Goal: Task Accomplishment & Management: Use online tool/utility

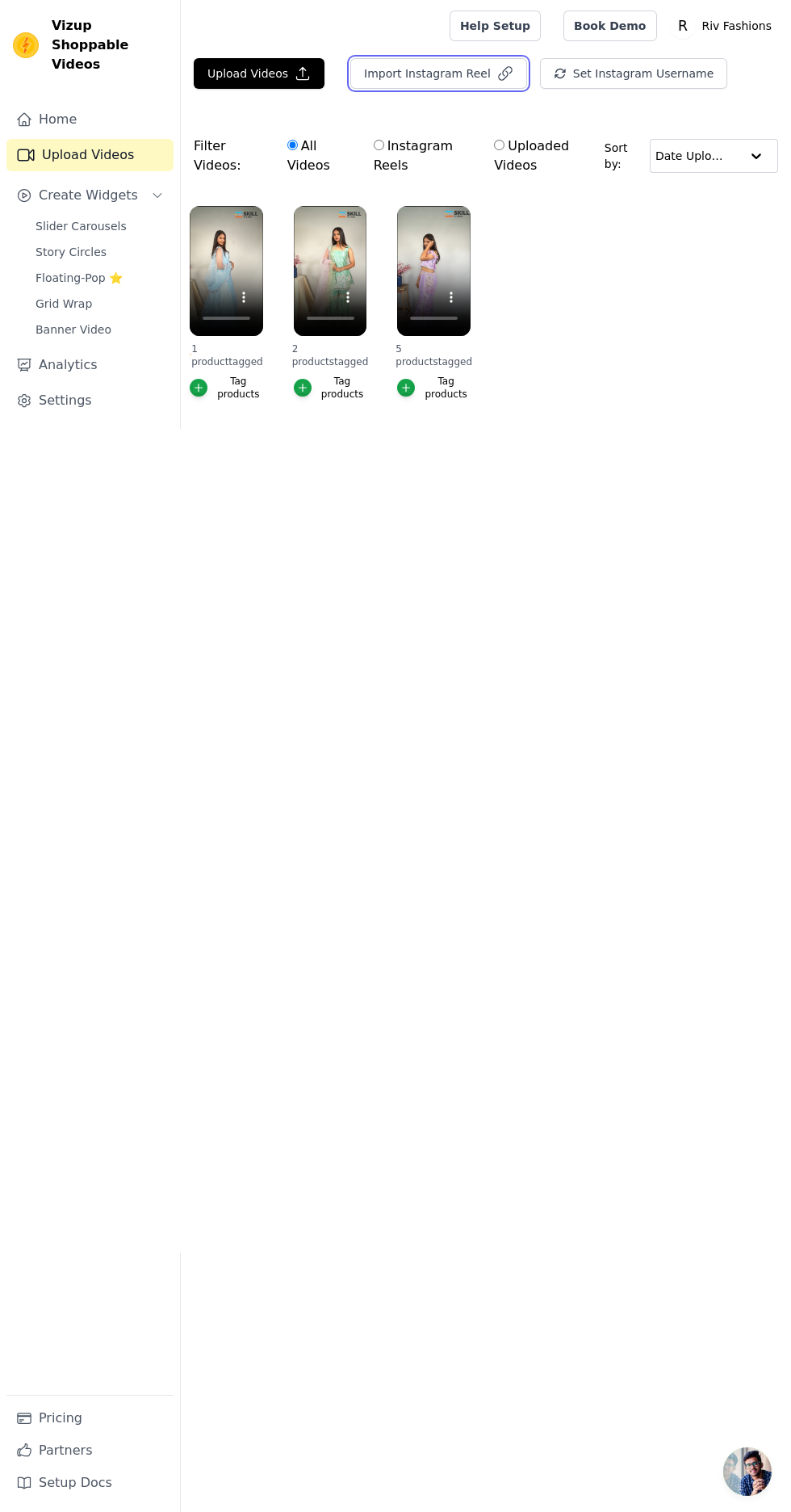
click at [475, 76] on button "Import Instagram Reel" at bounding box center [438, 74] width 177 height 31
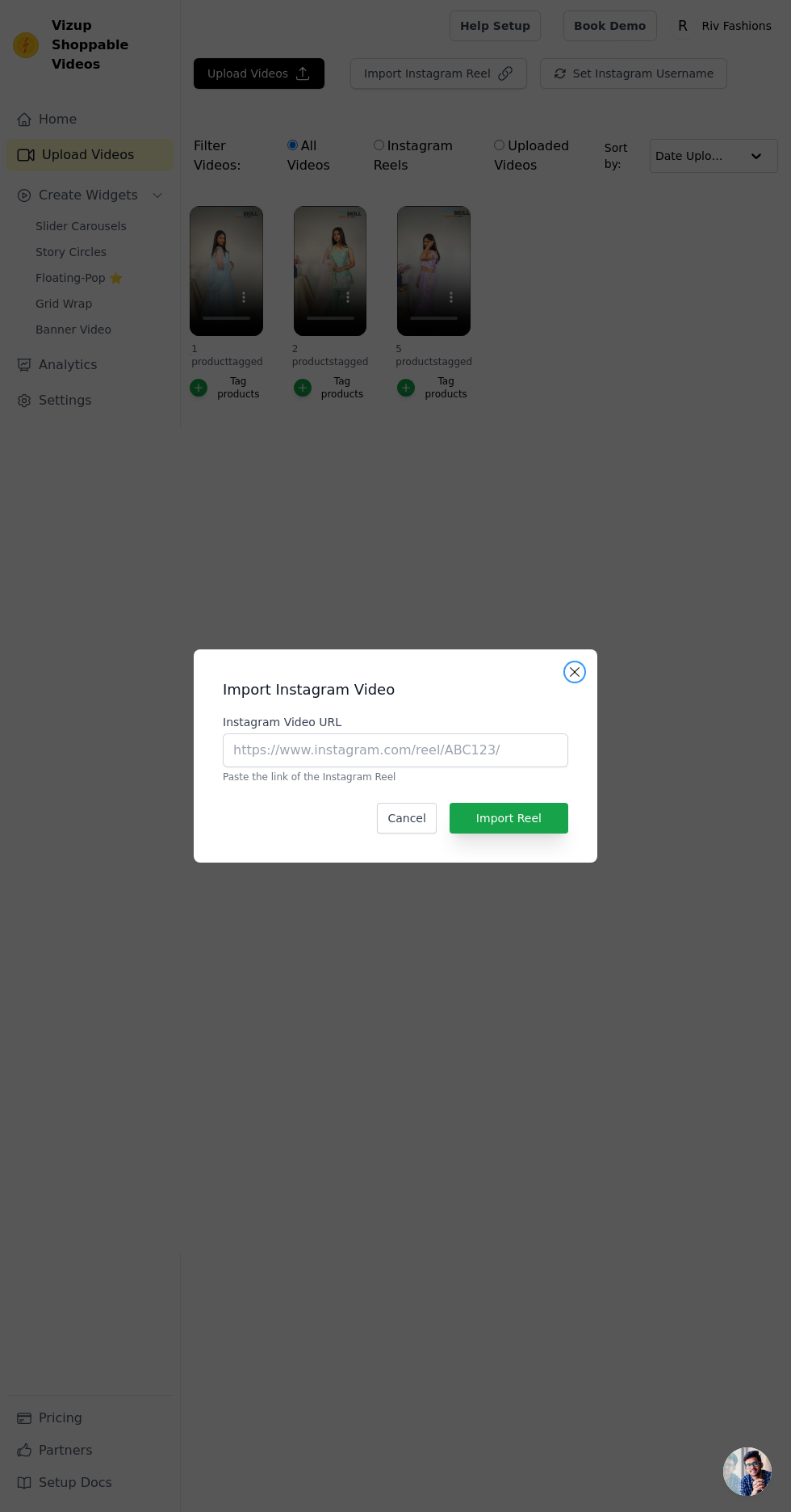
click at [575, 681] on button "Close modal" at bounding box center [576, 672] width 20 height 20
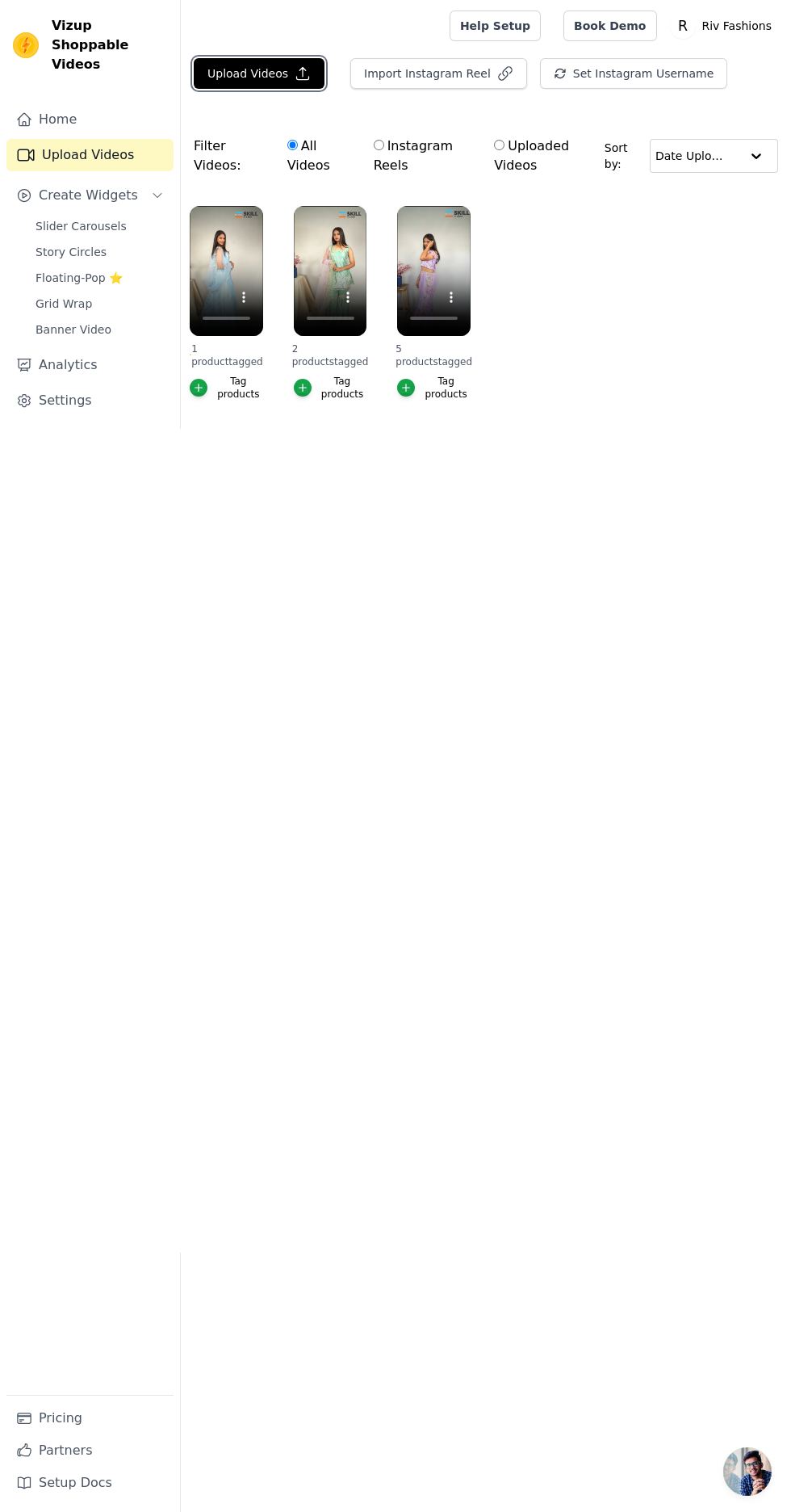
click at [297, 74] on icon "button" at bounding box center [303, 74] width 12 height 12
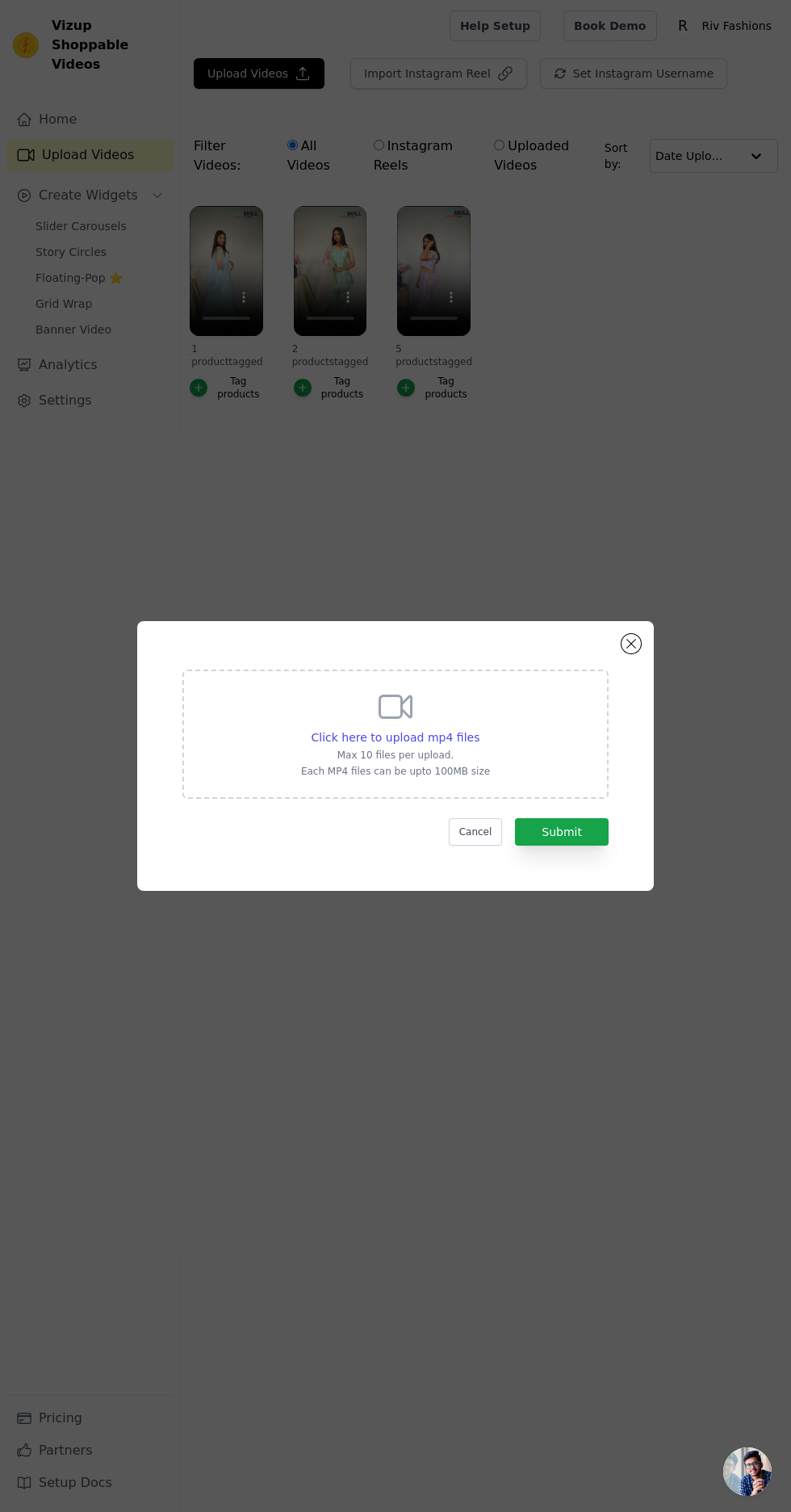
click at [418, 745] on div "Click here to upload mp4 files" at bounding box center [396, 737] width 169 height 16
click at [479, 729] on input "Click here to upload mp4 files Max 10 files per upload. Each MP4 files can be u…" at bounding box center [479, 728] width 1 height 1
type input "C:\fakepath\1000277459.mp4"
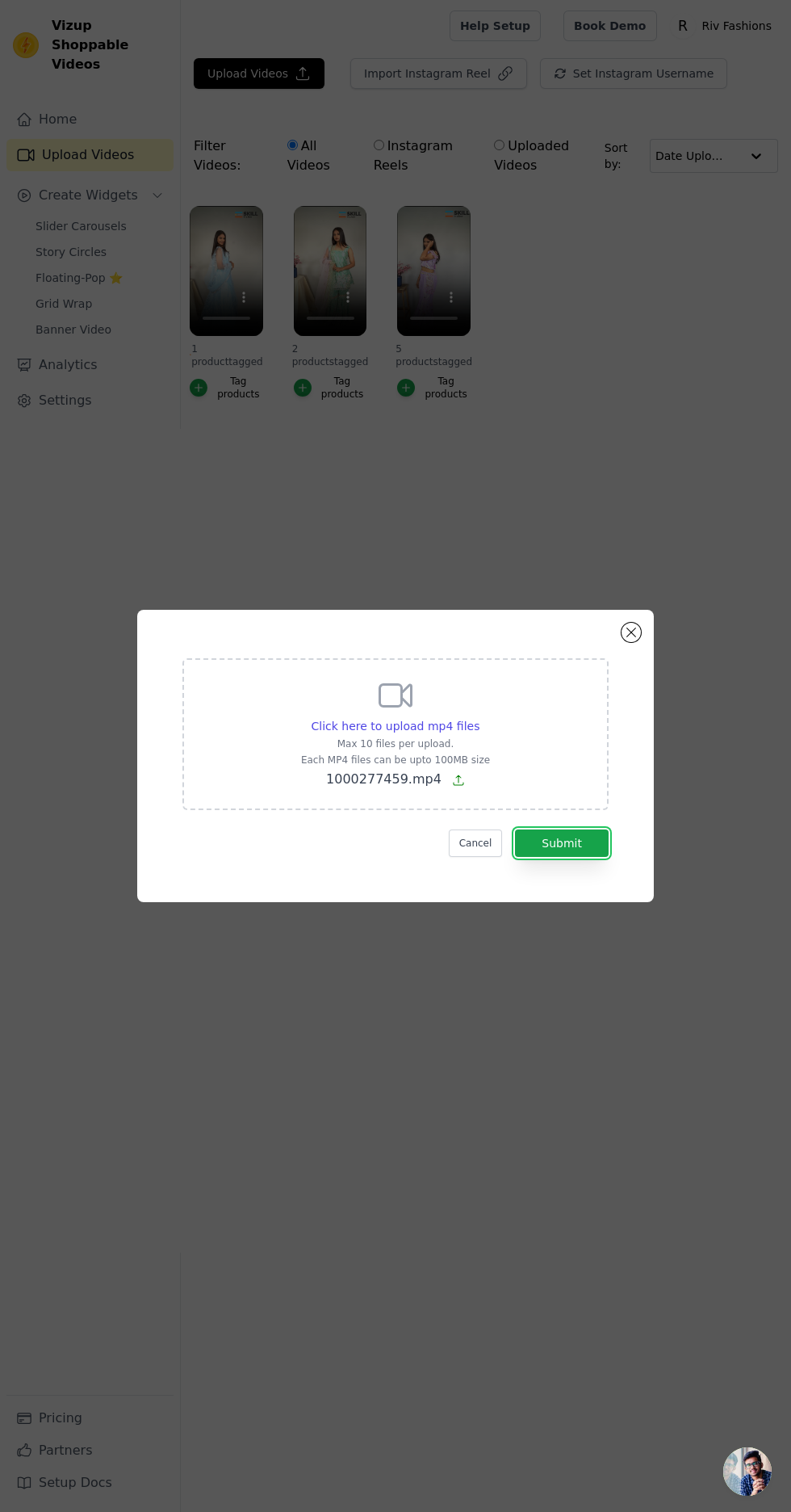
click at [590, 857] on button "Submit" at bounding box center [562, 843] width 93 height 28
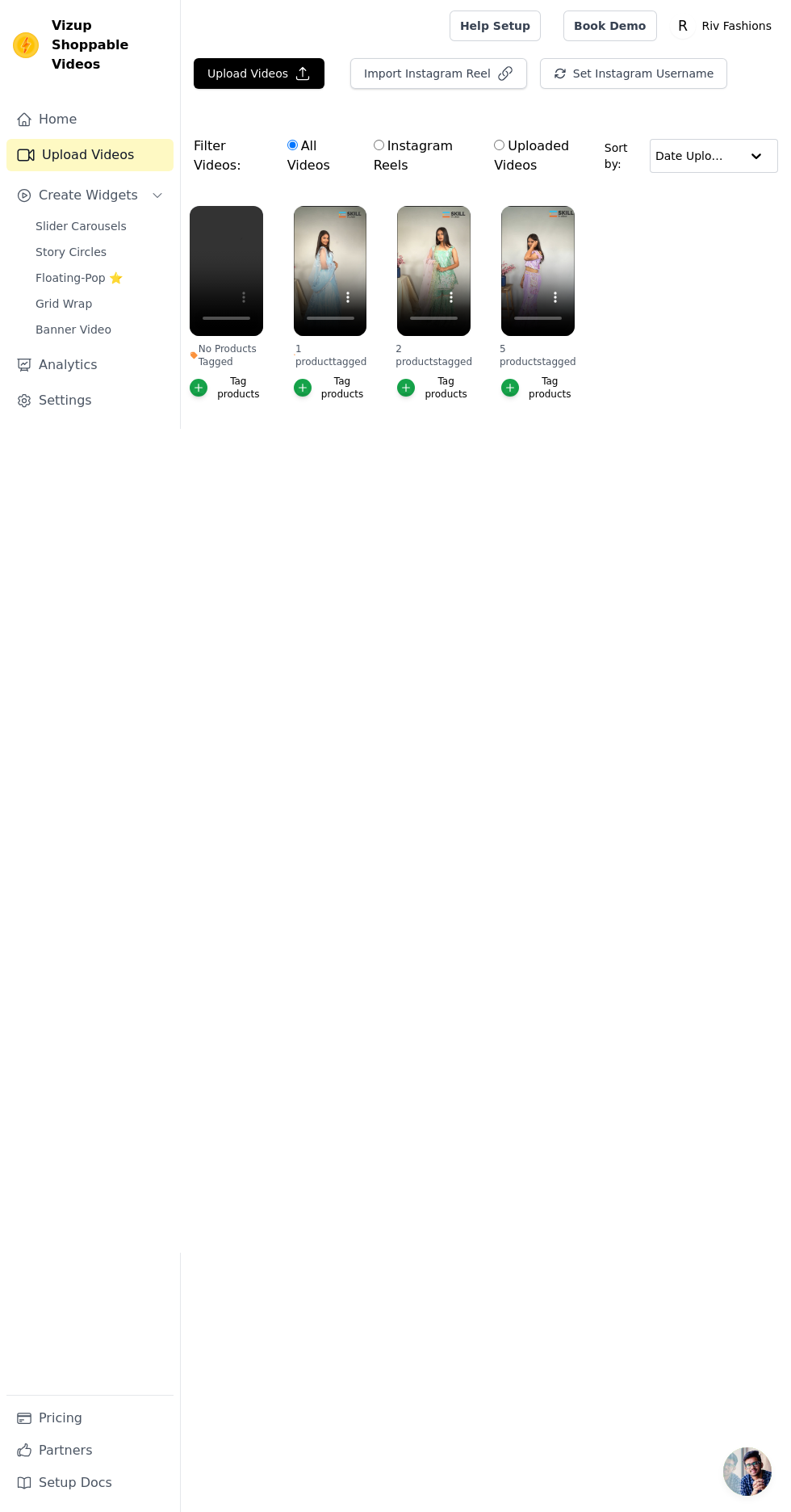
click at [202, 388] on icon "button" at bounding box center [199, 388] width 7 height 7
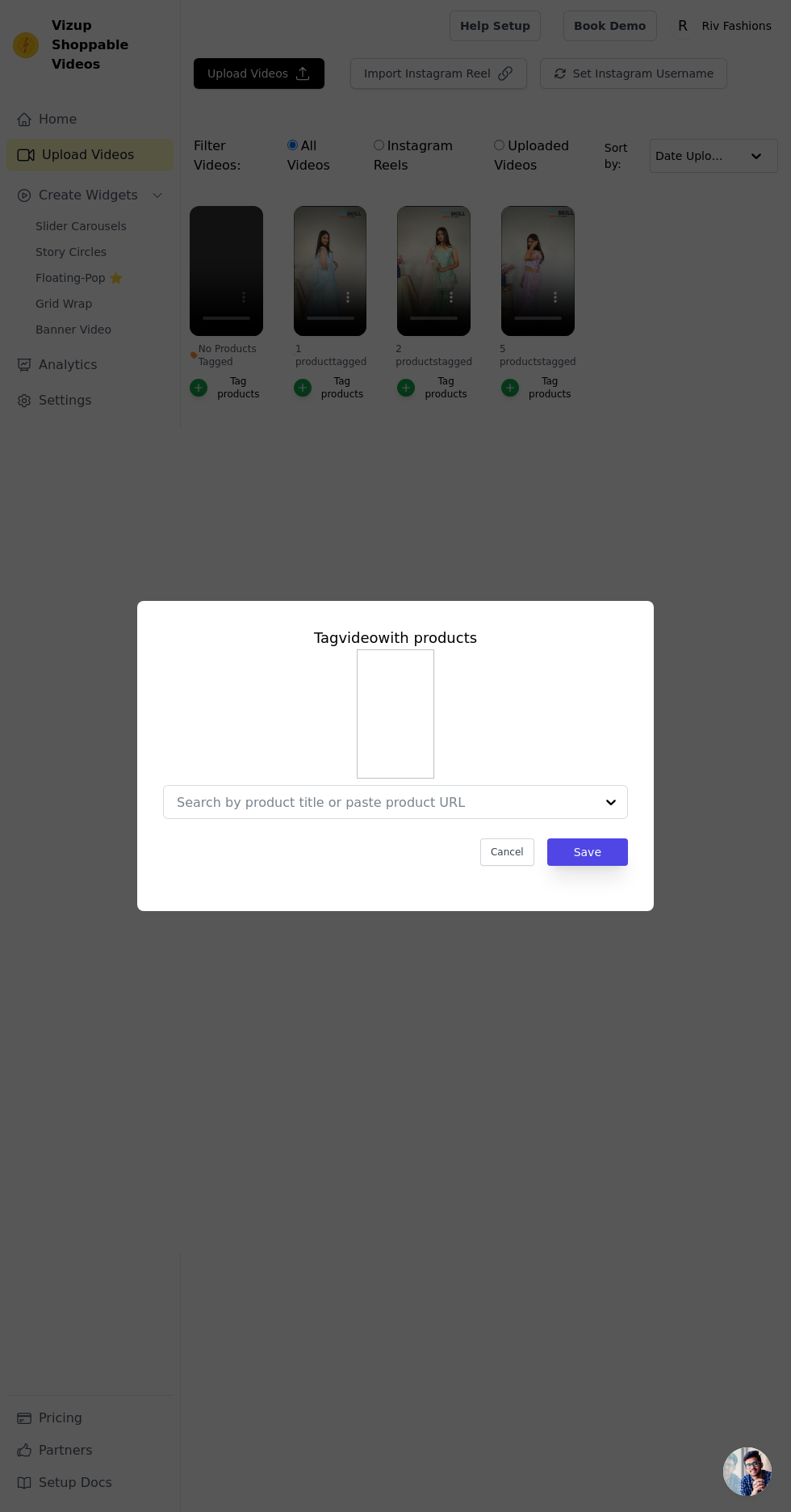
click at [581, 810] on input "No Products Tagged Tag video with products Cancel Save Tag products" at bounding box center [386, 802] width 418 height 15
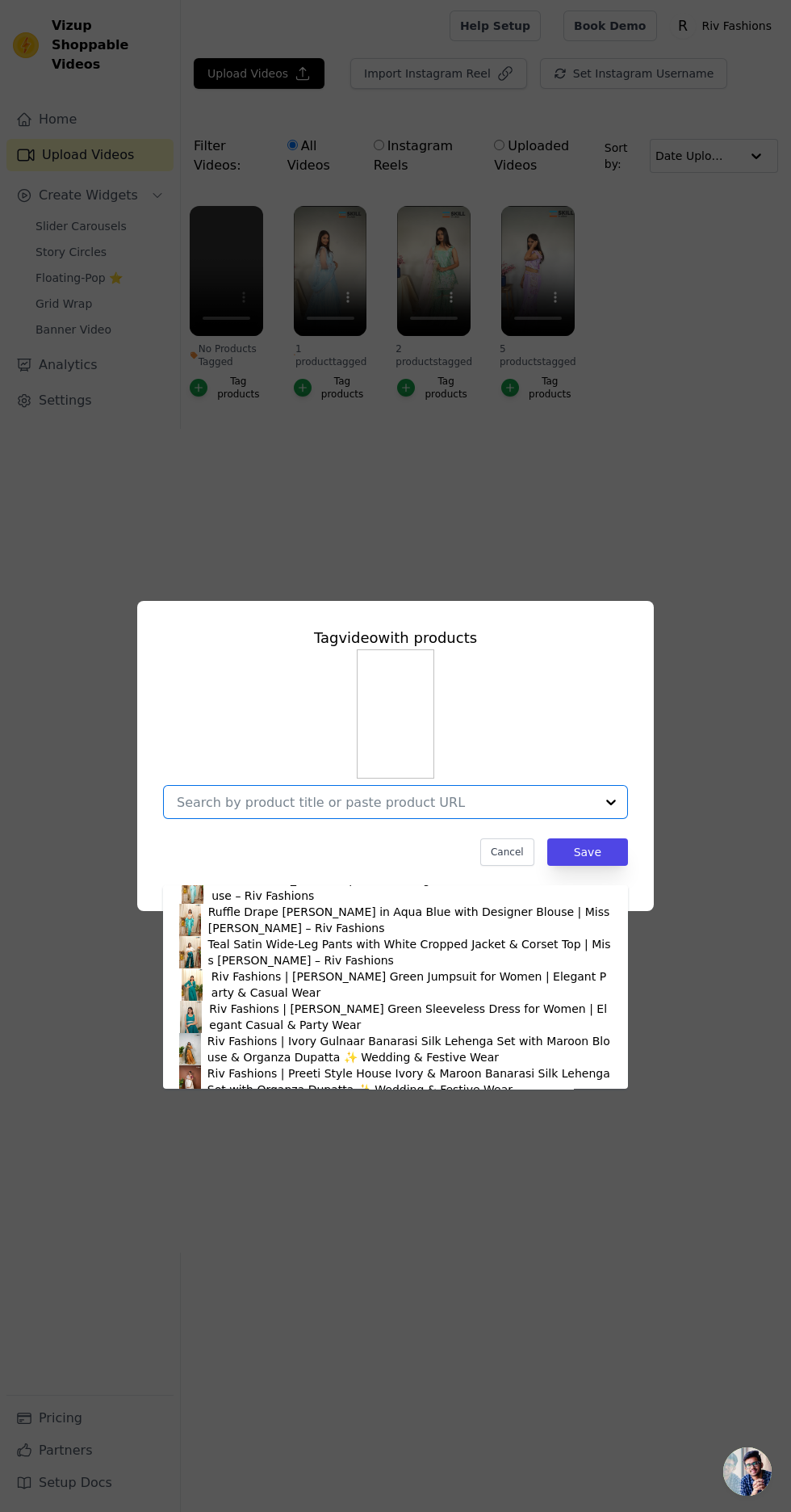
scroll to position [184, 0]
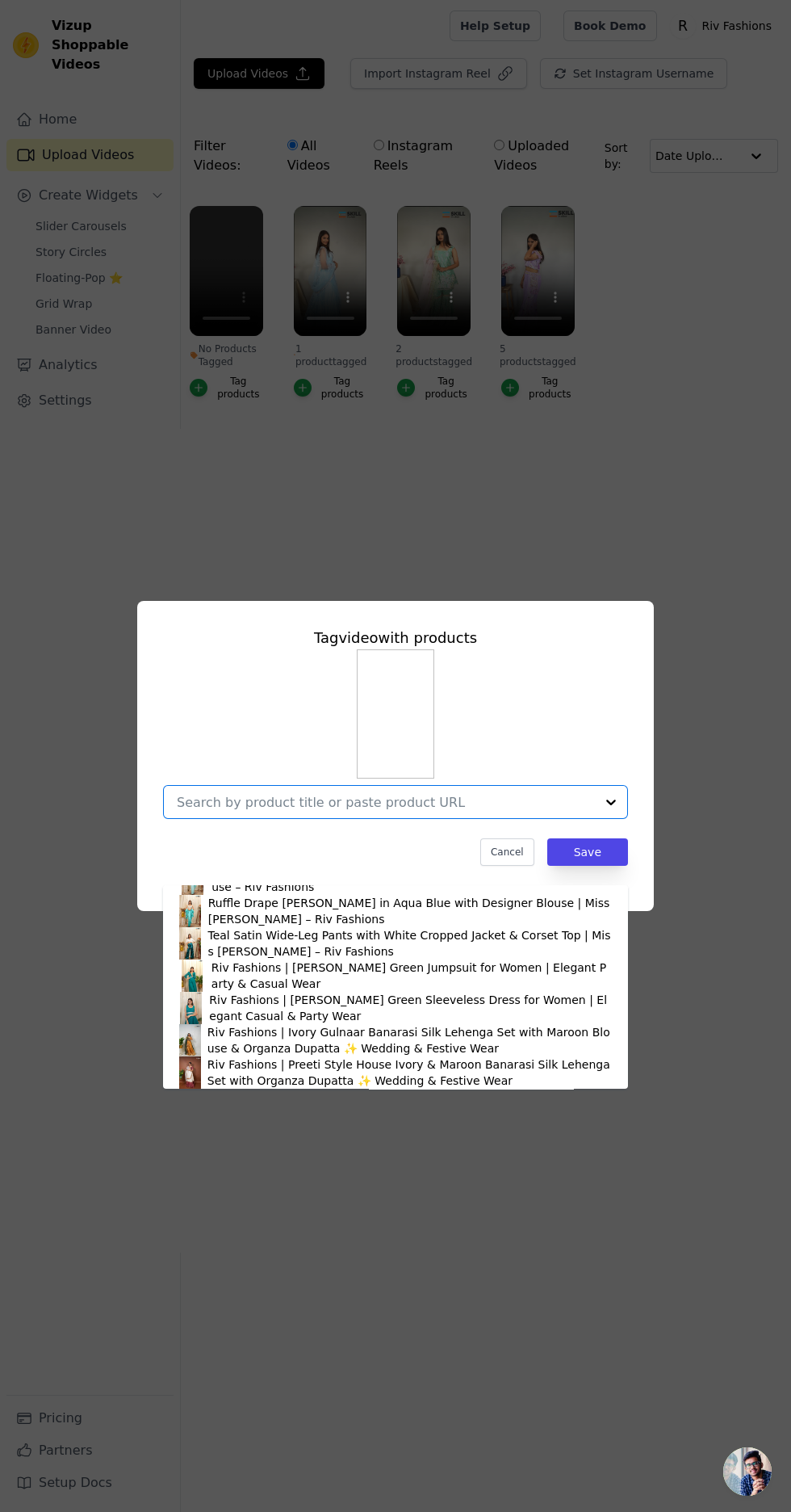
click at [347, 1036] on div "Riv Fashions | Ivory Gulnaar Banarasi Silk Lehenga Set with Maroon Blouse & Org…" at bounding box center [409, 1040] width 405 height 32
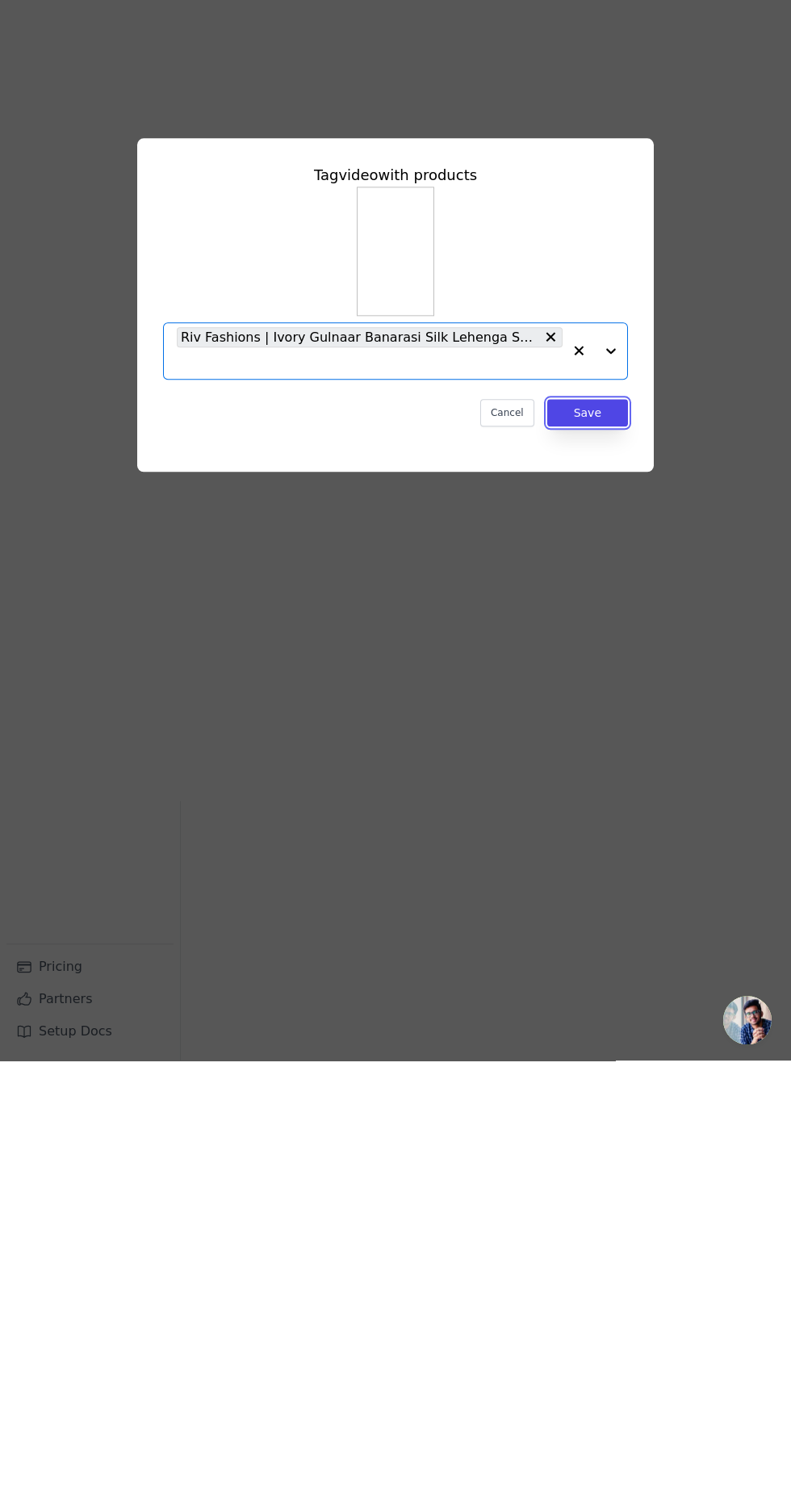
click at [614, 878] on button "Save" at bounding box center [588, 864] width 81 height 28
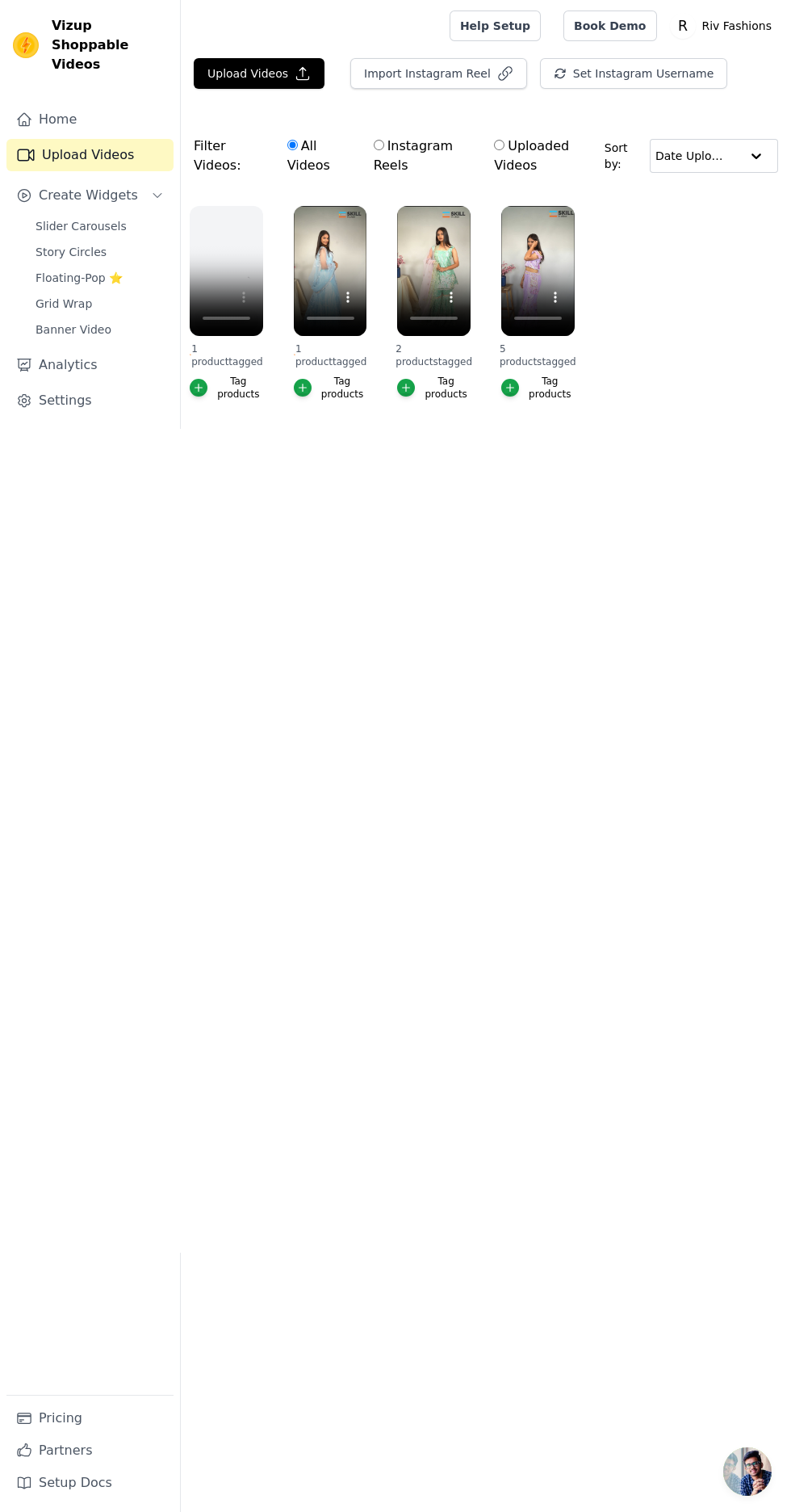
click at [90, 218] on span "Slider Carousels" at bounding box center [82, 226] width 92 height 16
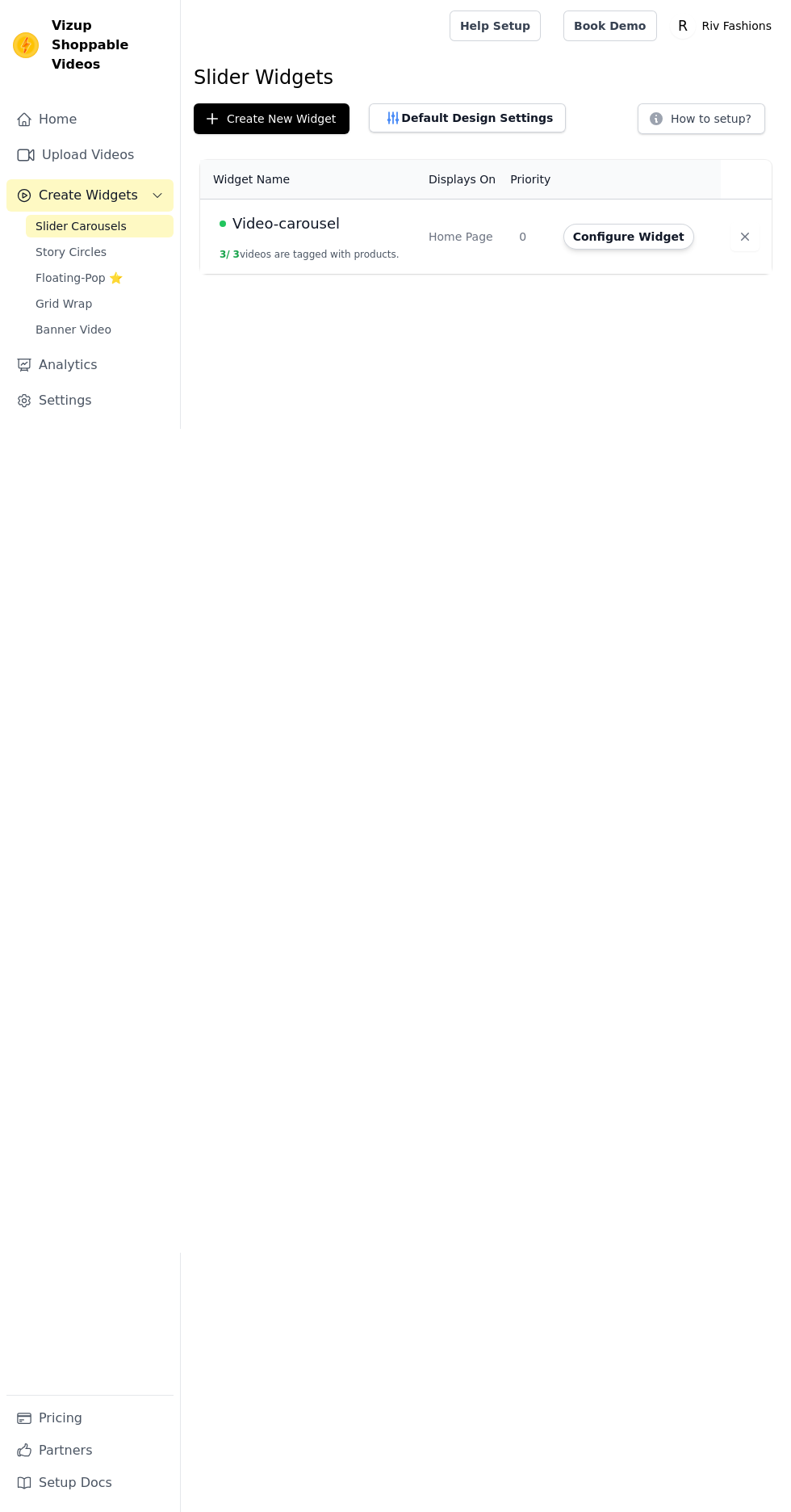
click at [117, 318] on link "Banner Video" at bounding box center [100, 329] width 148 height 22
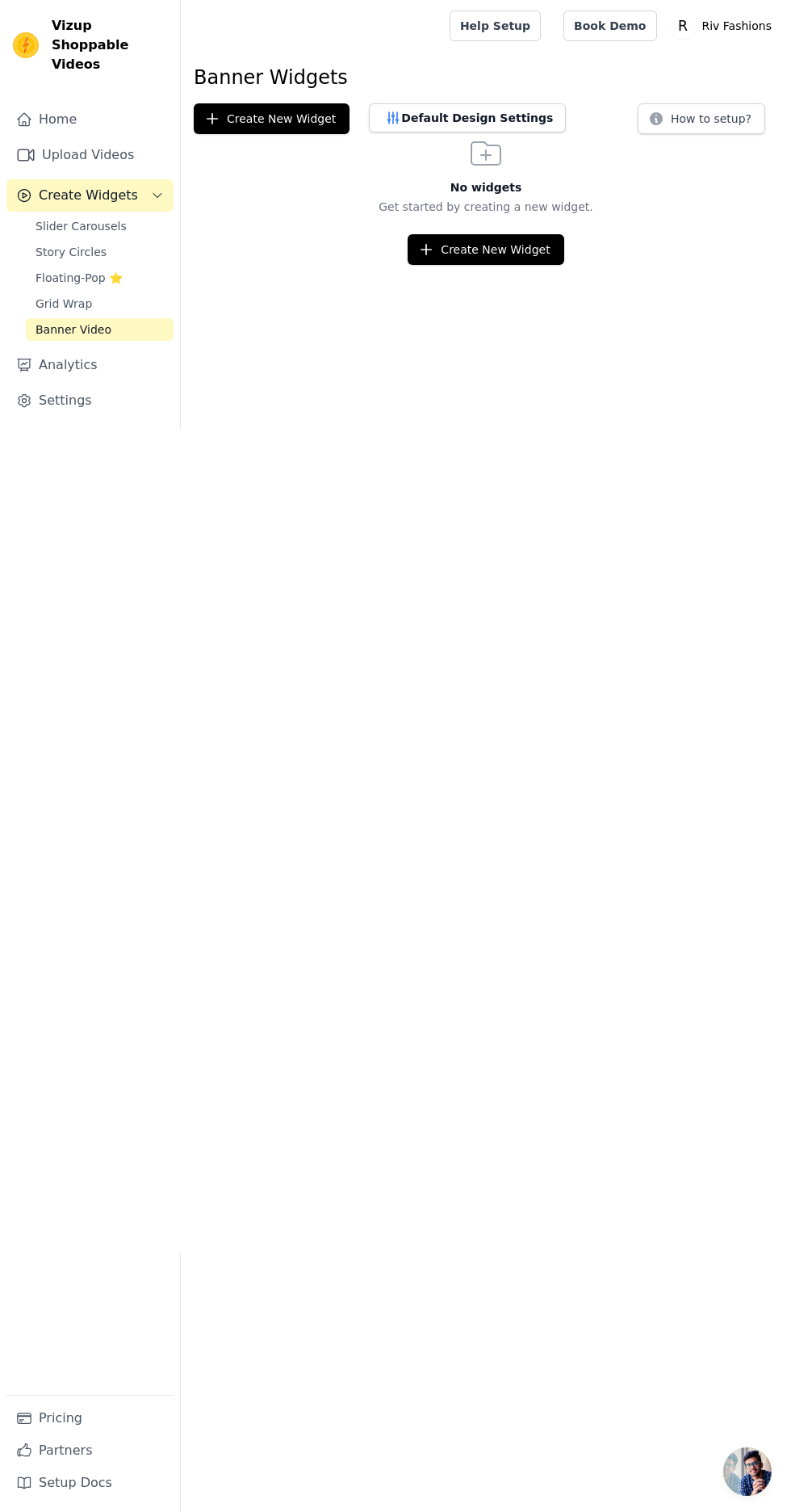
click at [108, 218] on span "Slider Carousels" at bounding box center [82, 226] width 92 height 16
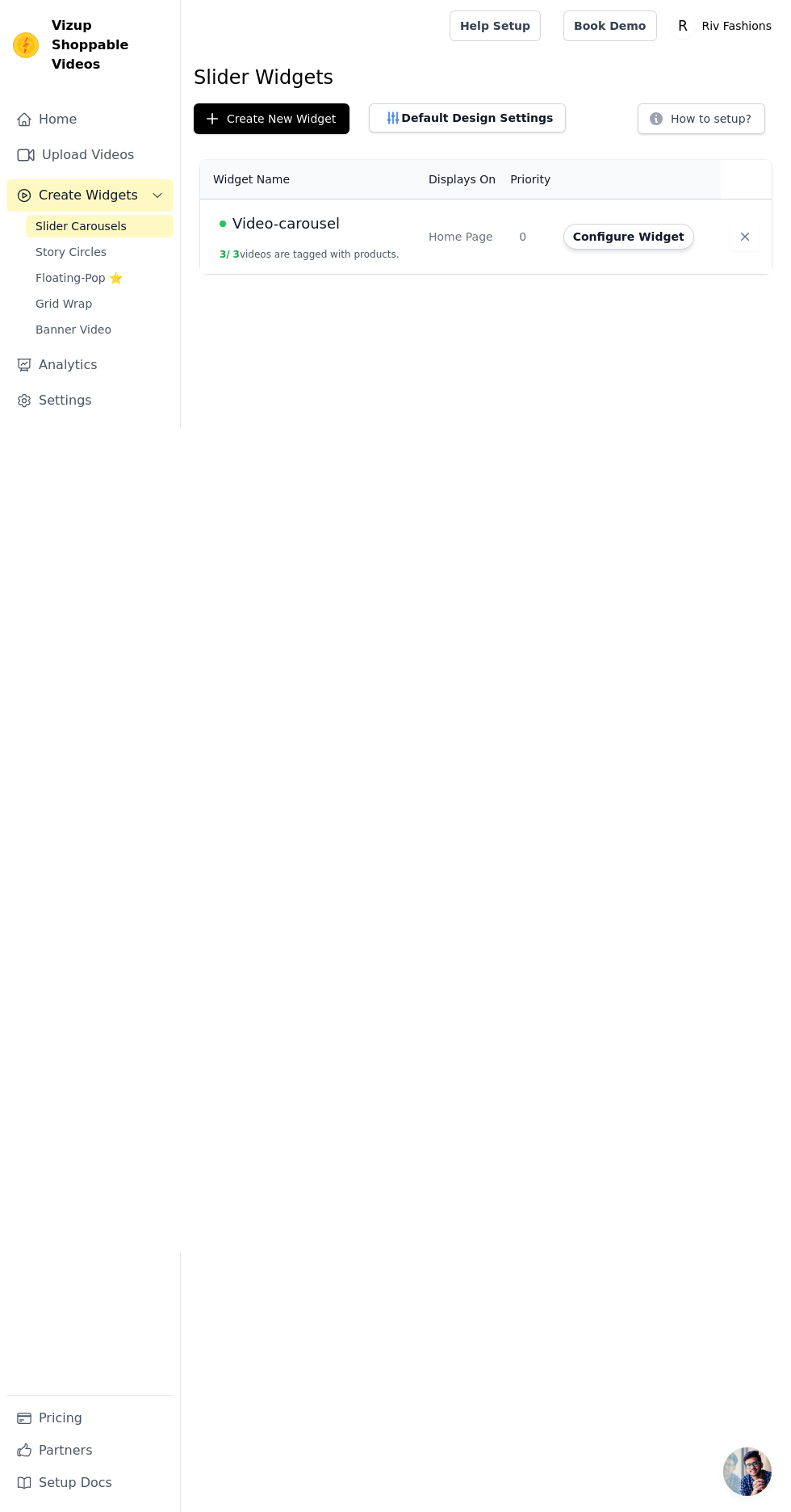
click at [302, 223] on span "Video-carousel" at bounding box center [286, 224] width 108 height 22
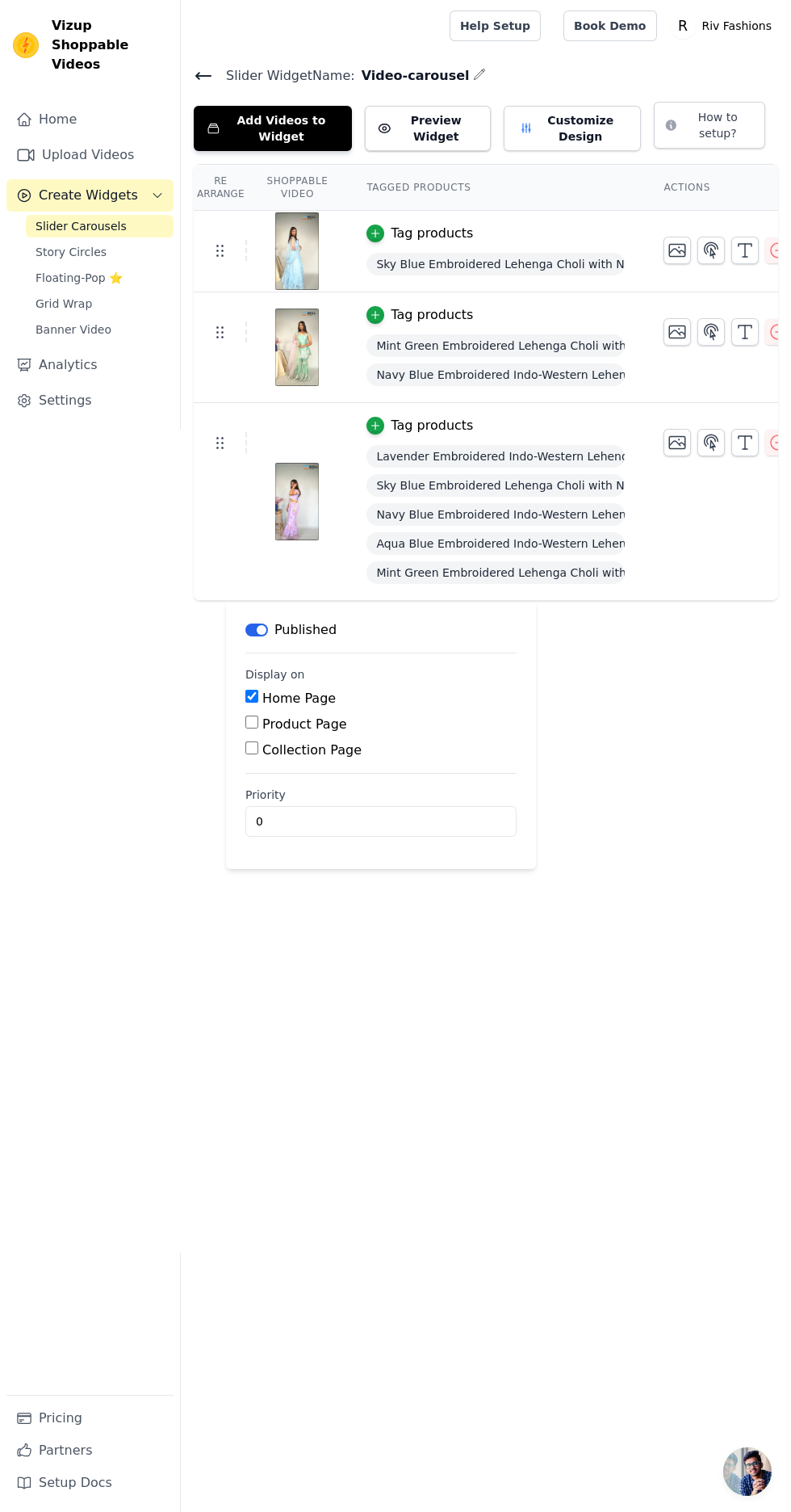
click at [256, 138] on button "Add Videos to Widget" at bounding box center [273, 128] width 158 height 45
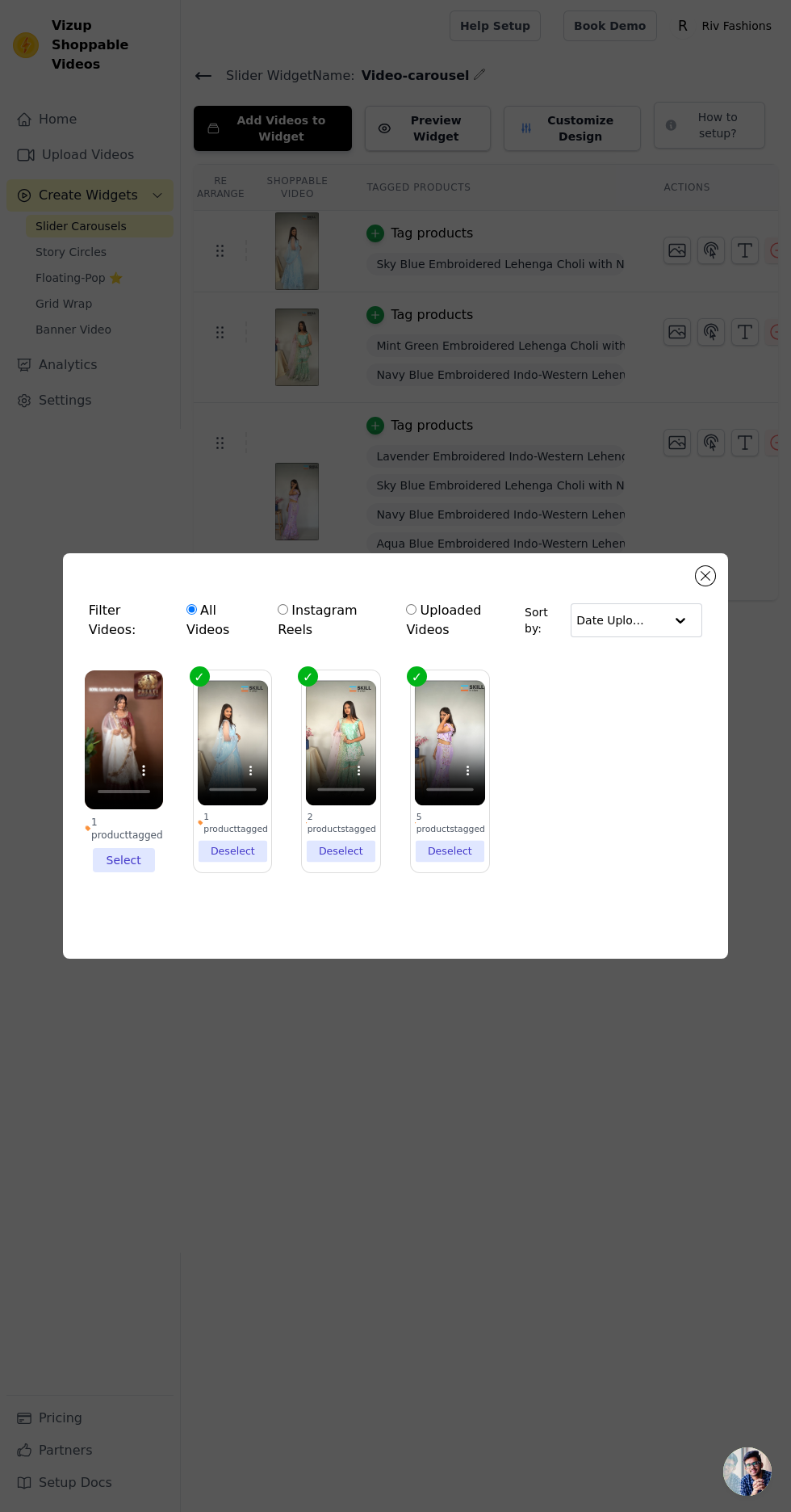
click at [89, 1170] on div "Filter Videos: All Videos Instagram Reels Uploaded Videos Sort by: Date Uploade…" at bounding box center [395, 756] width 791 height 1512
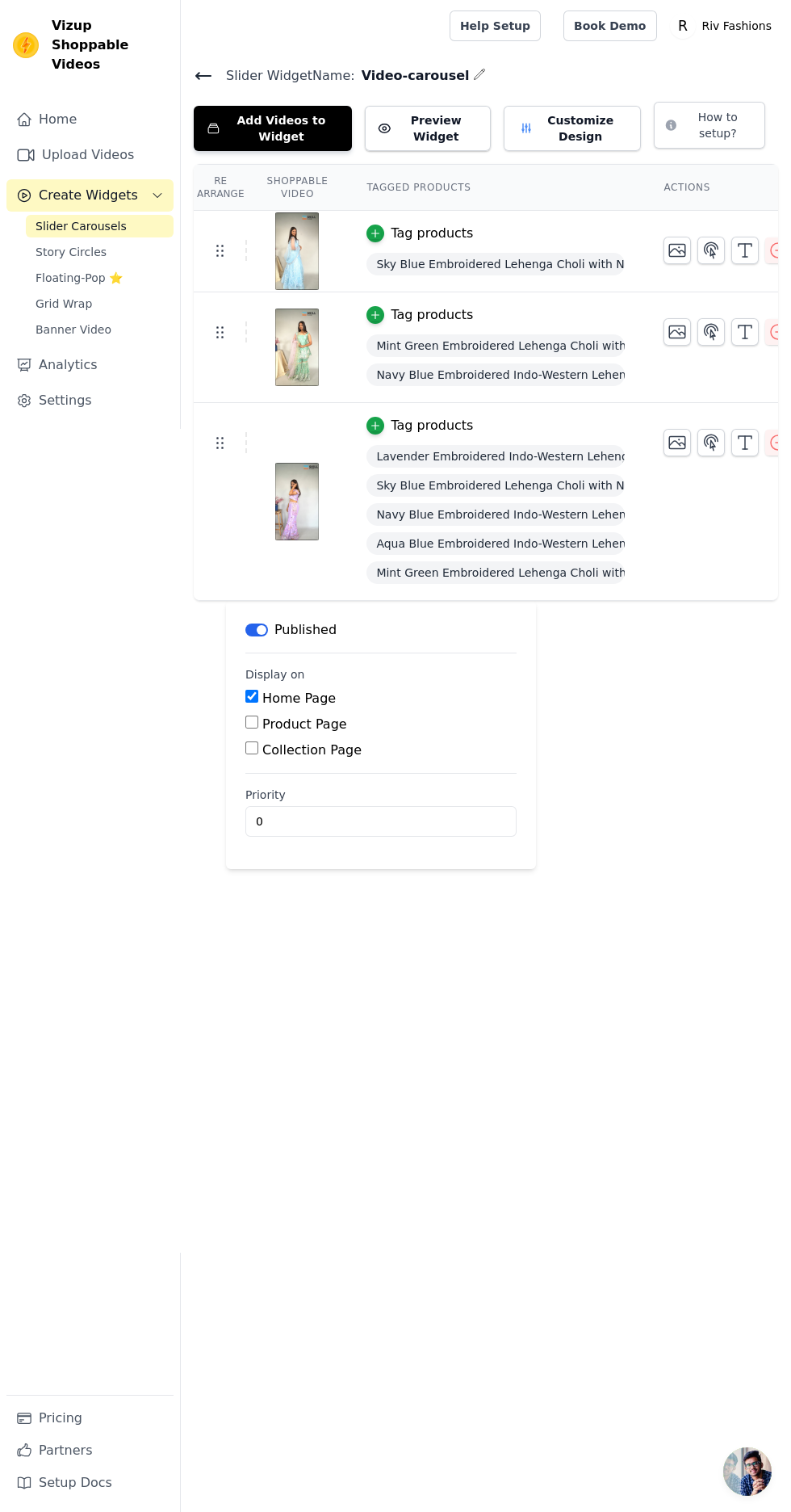
scroll to position [0, 27]
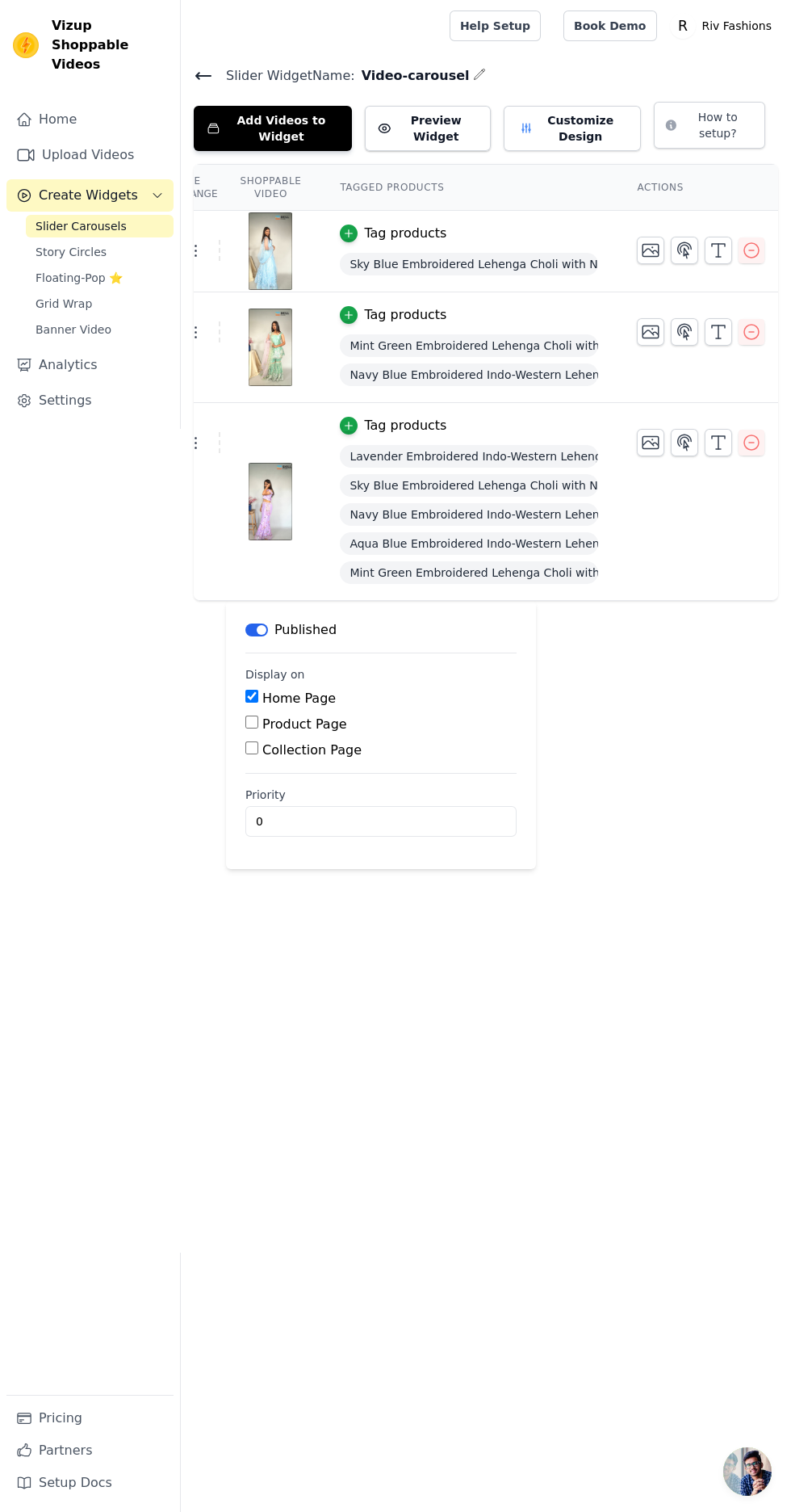
click at [256, 150] on button "Add Videos to Widget" at bounding box center [273, 128] width 158 height 45
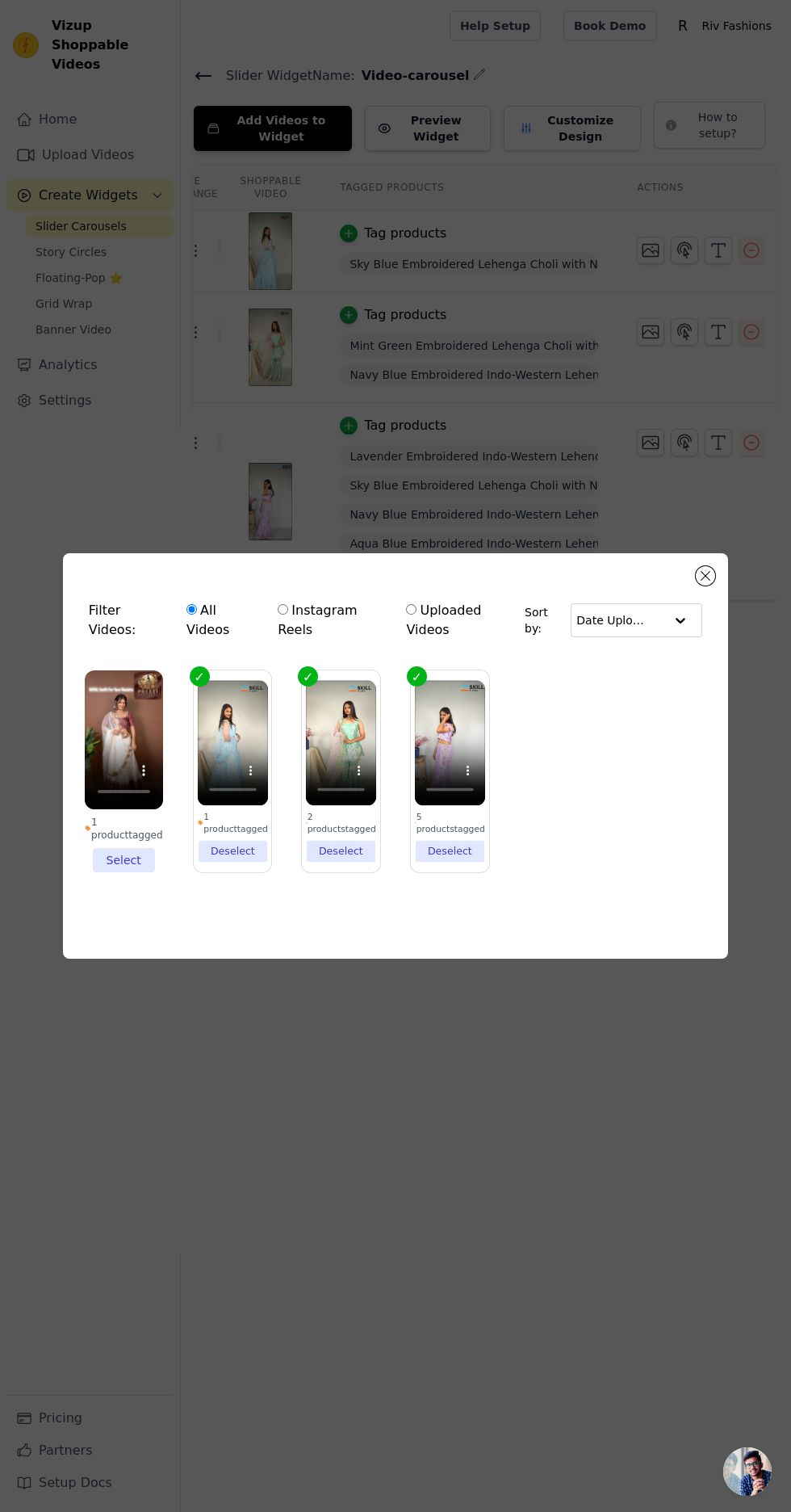
click at [287, 614] on input "Instagram Reels" at bounding box center [283, 610] width 11 height 11
radio input "true"
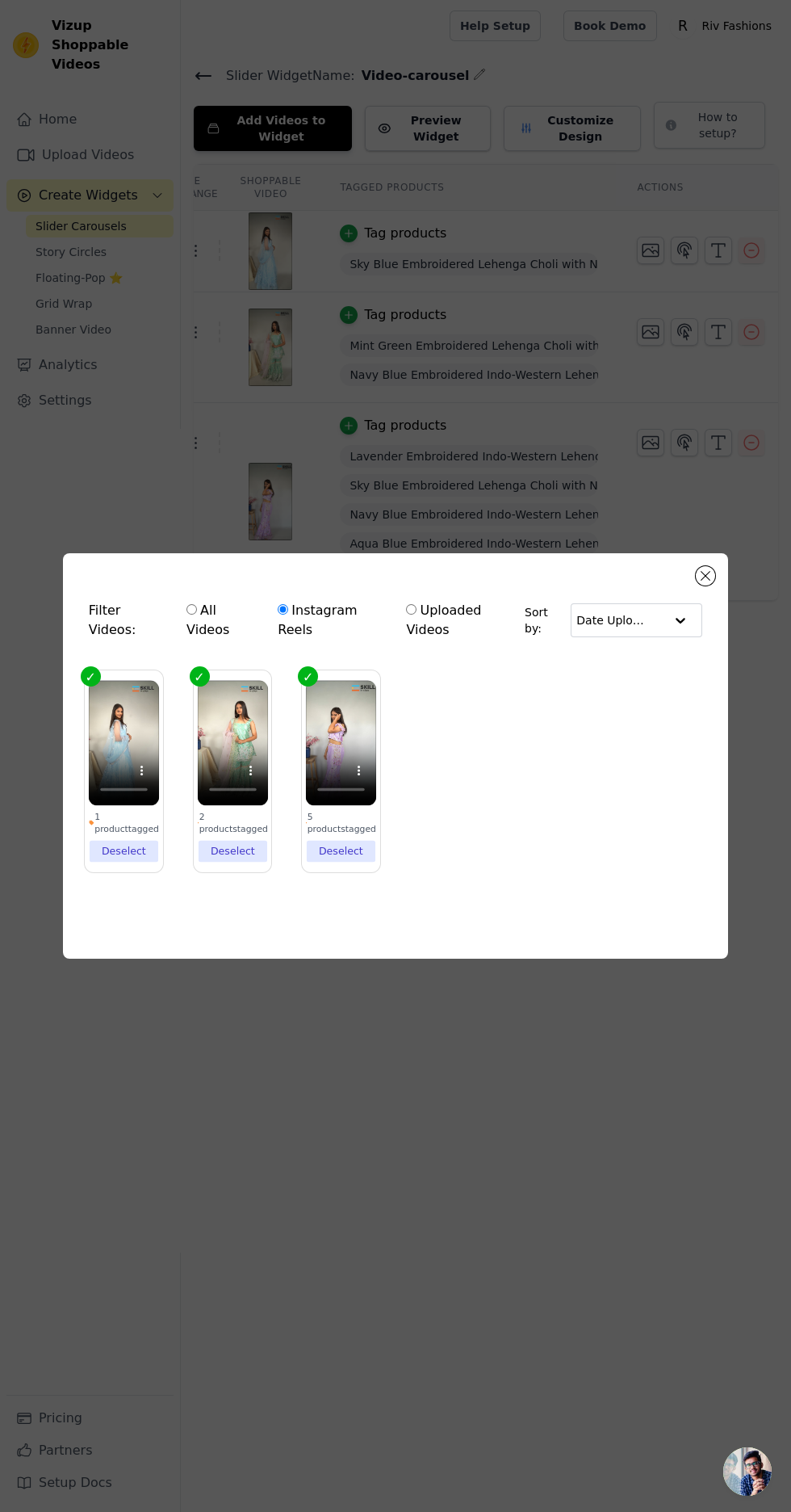
click at [191, 614] on input "All Videos" at bounding box center [192, 610] width 11 height 11
radio input "true"
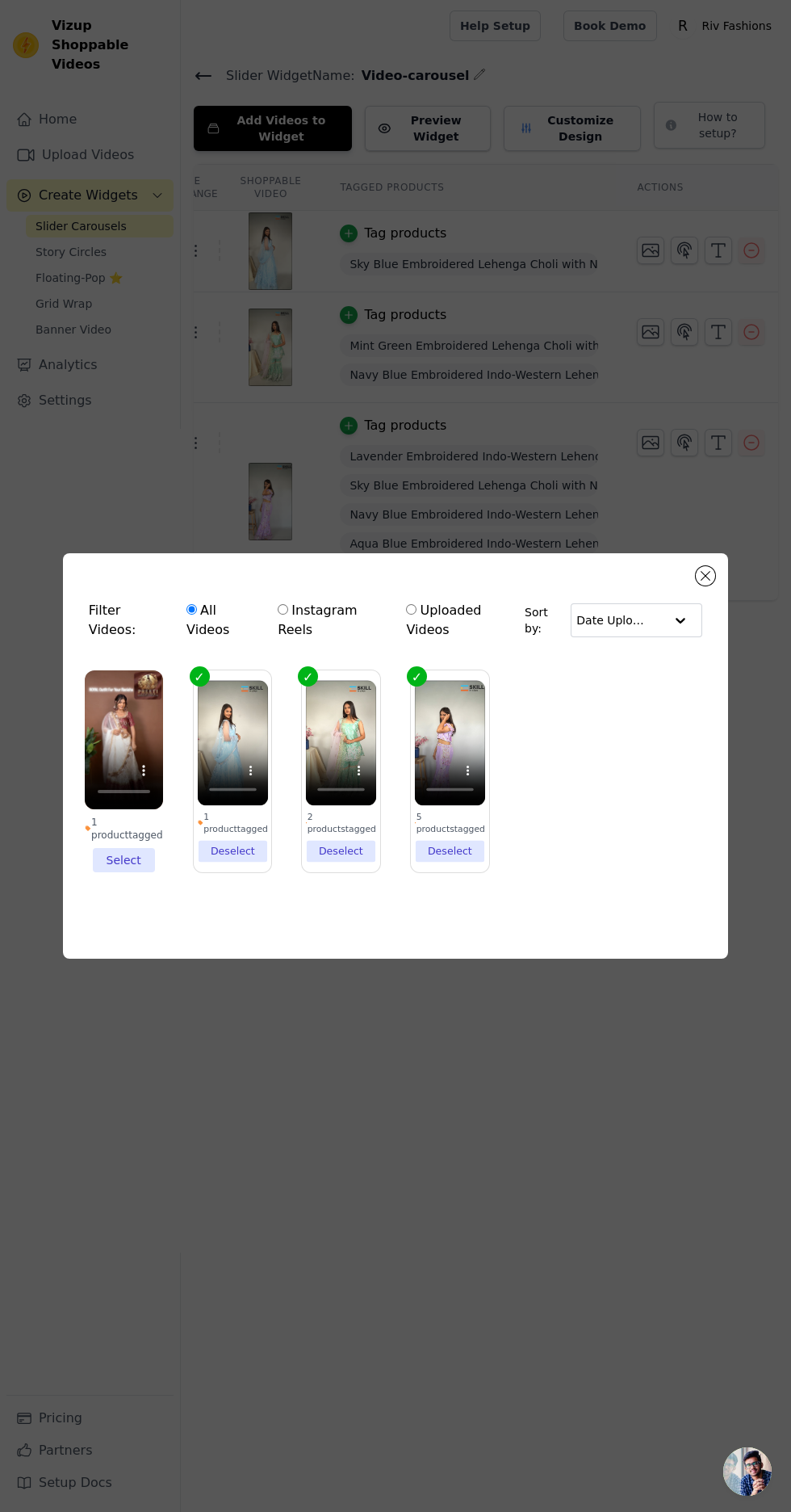
click at [117, 872] on li "1 product tagged Select" at bounding box center [123, 771] width 78 height 202
click at [0, 0] on input "1 product tagged Select" at bounding box center [0, 0] width 0 height 0
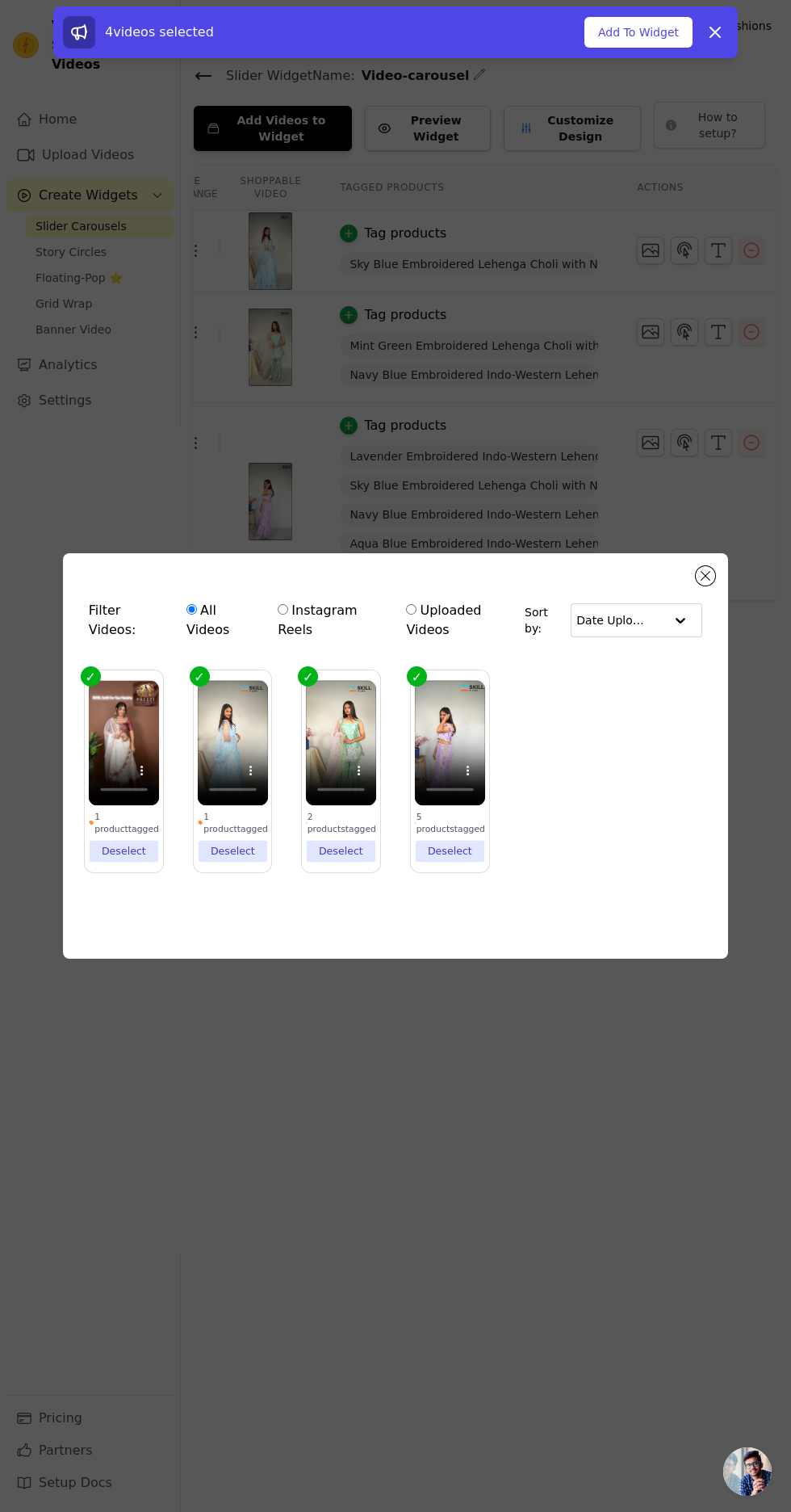
click at [649, 31] on button "Add To Widget" at bounding box center [638, 32] width 109 height 31
